Goal: Use online tool/utility: Use online tool/utility

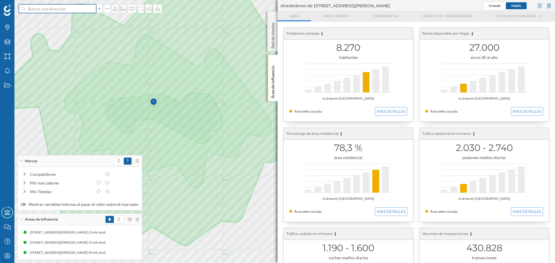
click at [39, 11] on input at bounding box center [57, 8] width 65 height 9
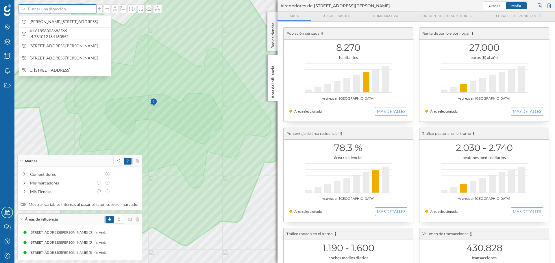
paste input "[STREET_ADDRESS][PERSON_NAME]"
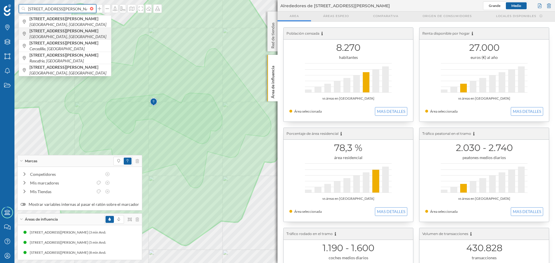
type input "[STREET_ADDRESS][PERSON_NAME]"
click at [77, 35] on icon "[GEOGRAPHIC_DATA], [GEOGRAPHIC_DATA]" at bounding box center [67, 36] width 77 height 5
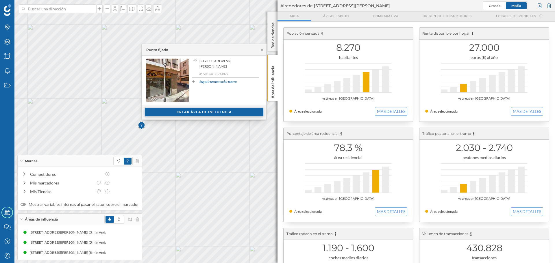
click at [194, 112] on div "Crear área de influencia" at bounding box center [204, 112] width 118 height 9
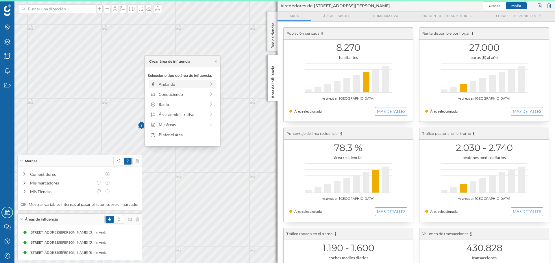
click at [178, 85] on div "Andando" at bounding box center [182, 84] width 47 height 6
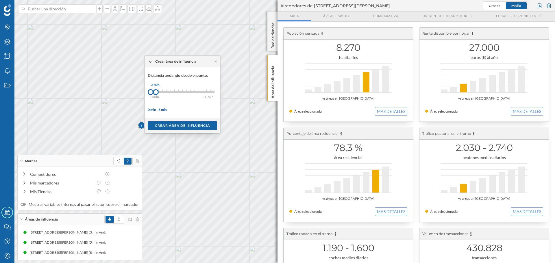
click at [156, 93] on div at bounding box center [156, 92] width 6 height 6
click at [169, 127] on div "Crear área de influencia" at bounding box center [182, 125] width 69 height 9
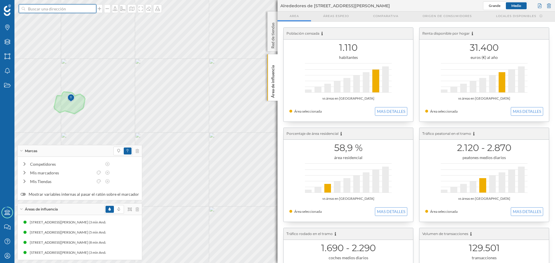
click at [64, 8] on input at bounding box center [57, 8] width 65 height 9
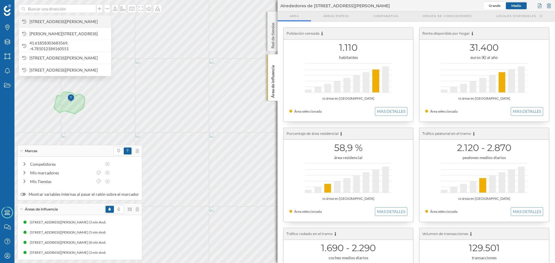
click at [71, 22] on span "[STREET_ADDRESS][PERSON_NAME]" at bounding box center [68, 22] width 79 height 6
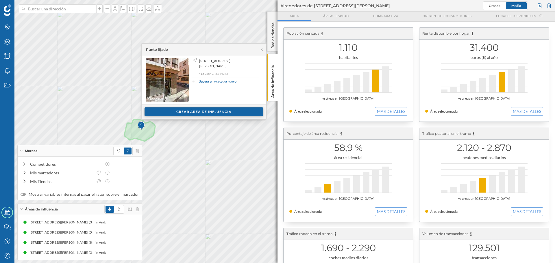
click at [174, 112] on div "Crear área de influencia" at bounding box center [203, 112] width 118 height 9
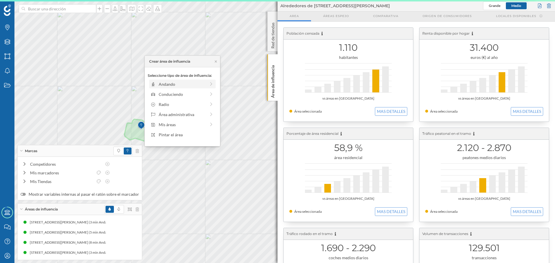
click at [171, 84] on div "Andando" at bounding box center [182, 84] width 47 height 6
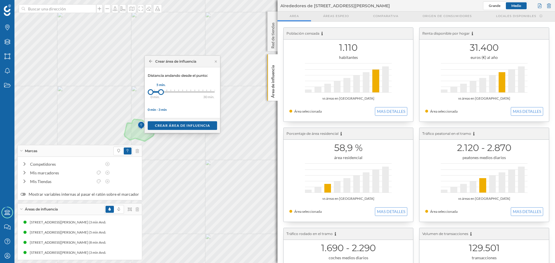
drag, startPoint x: 155, startPoint y: 92, endPoint x: 161, endPoint y: 92, distance: 6.1
click at [161, 92] on div at bounding box center [161, 92] width 6 height 6
click at [170, 124] on div "Crear área de influencia" at bounding box center [182, 125] width 69 height 9
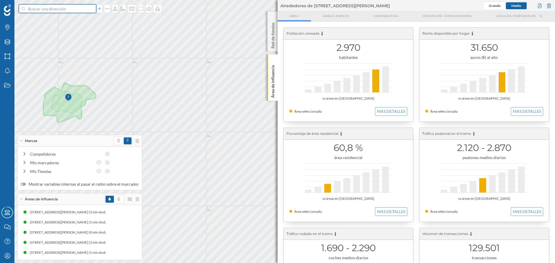
click at [39, 11] on input at bounding box center [57, 8] width 65 height 9
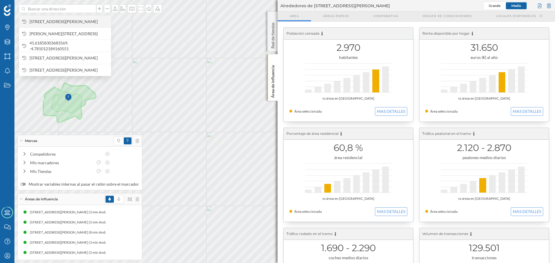
click at [44, 19] on span "[STREET_ADDRESS][PERSON_NAME]" at bounding box center [68, 22] width 79 height 6
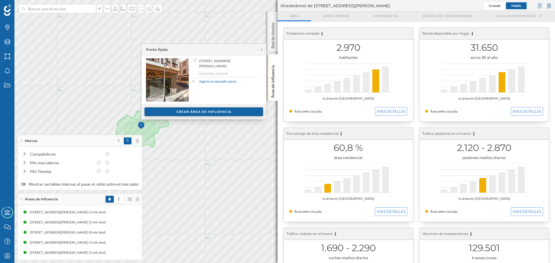
click at [224, 111] on div "Crear área de influencia" at bounding box center [203, 112] width 118 height 9
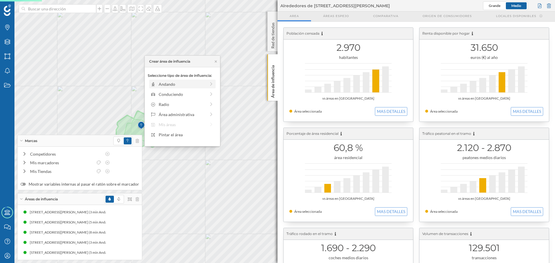
click at [180, 84] on div "Andando" at bounding box center [182, 84] width 47 height 6
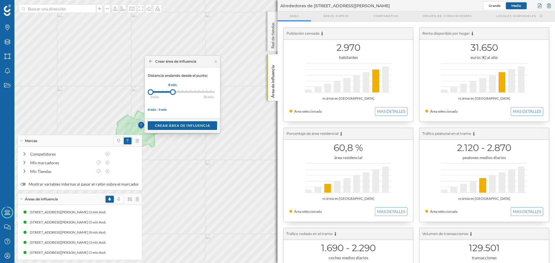
drag, startPoint x: 156, startPoint y: 92, endPoint x: 173, endPoint y: 92, distance: 16.8
click at [173, 92] on div at bounding box center [173, 92] width 6 height 6
click at [180, 123] on div "Crear área de influencia" at bounding box center [182, 125] width 69 height 9
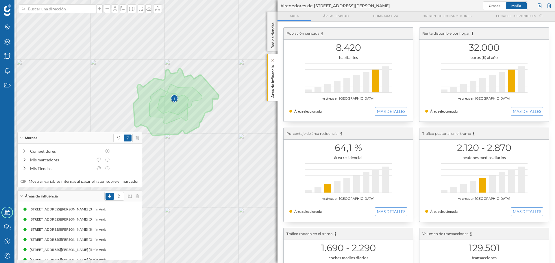
click at [275, 94] on p "Área de influencia" at bounding box center [273, 80] width 6 height 35
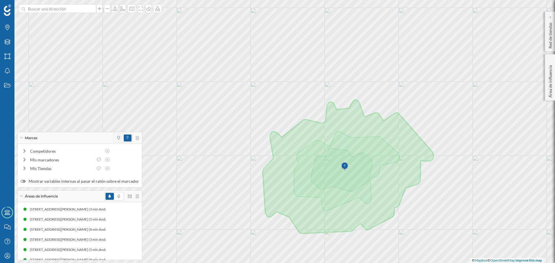
click at [114, 139] on span at bounding box center [118, 138] width 8 height 7
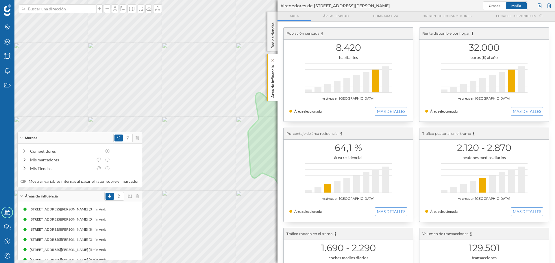
click at [273, 90] on p "Área de influencia" at bounding box center [273, 80] width 6 height 35
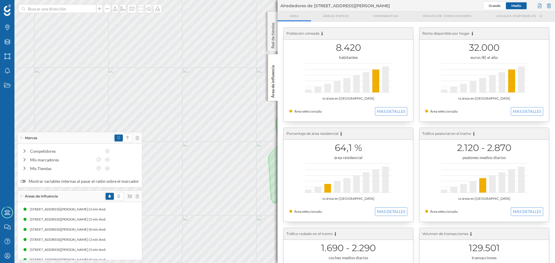
click at [278, 101] on div "Población censada 8.420 habitantes vs áreas en [GEOGRAPHIC_DATA] Área seleccion…" at bounding box center [415, 225] width 277 height 407
click at [274, 94] on p "Área de influencia" at bounding box center [273, 80] width 6 height 35
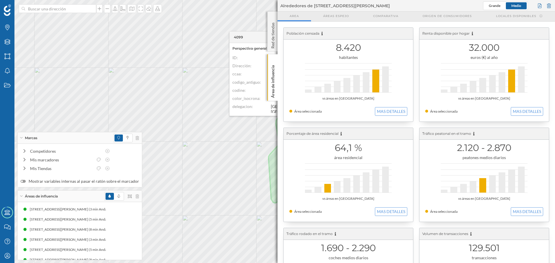
click at [278, 93] on div "Población censada 8.420 habitantes vs áreas en [GEOGRAPHIC_DATA] Área seleccion…" at bounding box center [415, 225] width 277 height 407
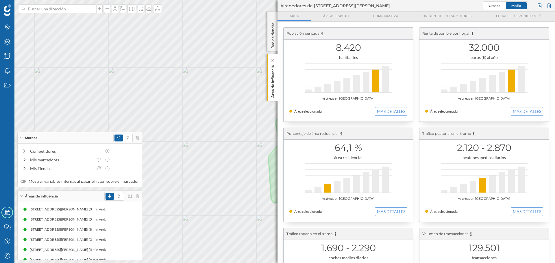
click at [276, 91] on div "Área de influencia" at bounding box center [272, 77] width 10 height 47
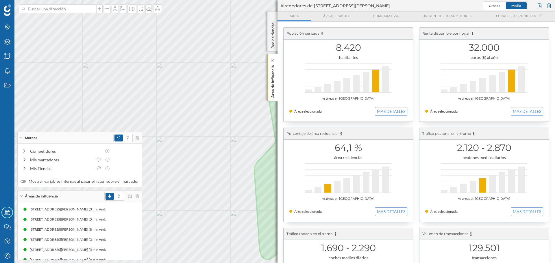
click at [272, 83] on p "Área de influencia" at bounding box center [273, 80] width 6 height 35
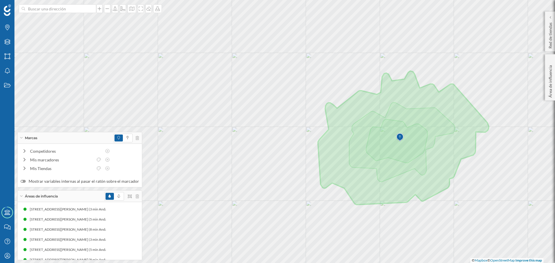
click at [234, 86] on div at bounding box center [234, 86] width 0 height 0
